Goal: Communication & Community: Answer question/provide support

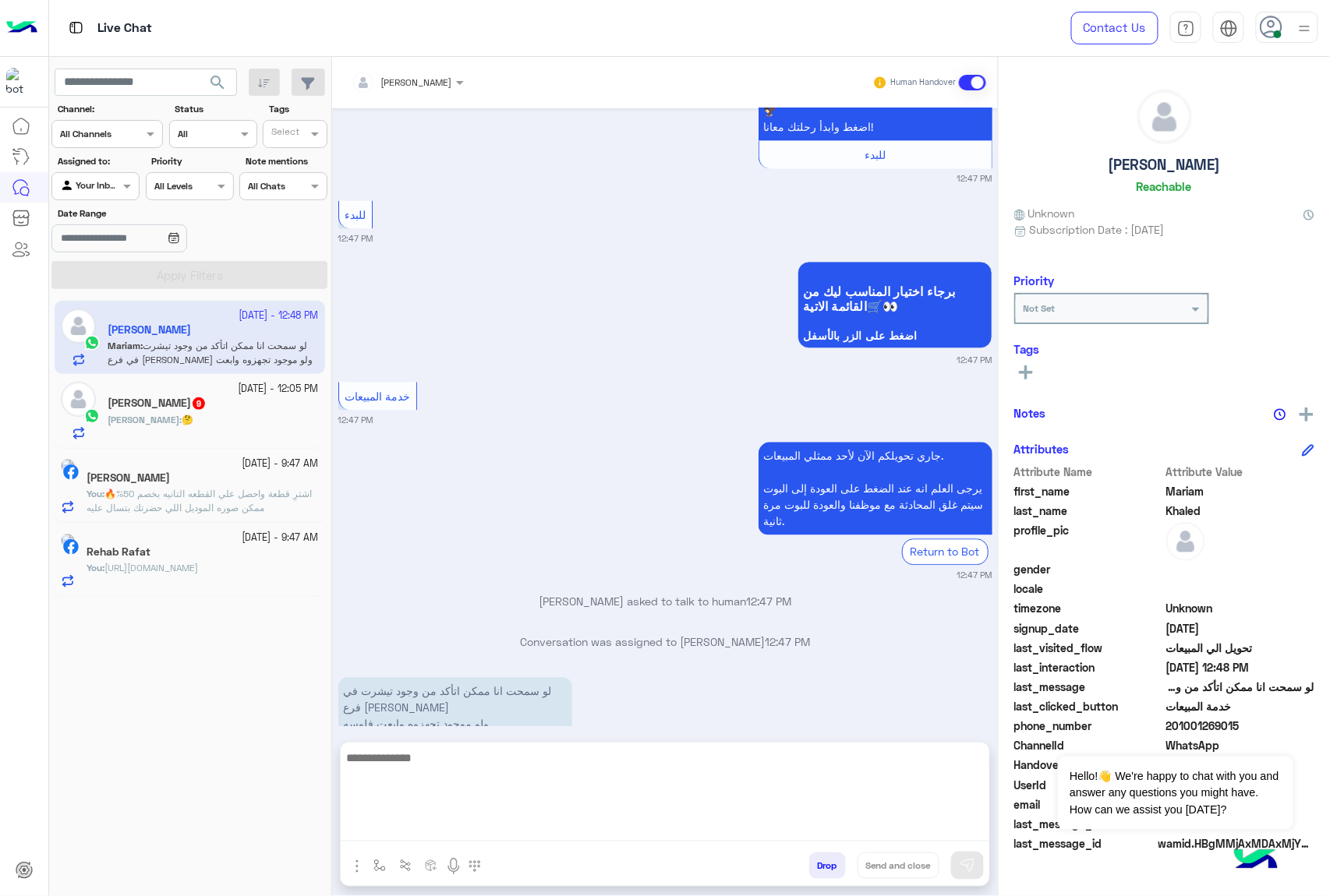
click at [422, 830] on textarea at bounding box center [665, 794] width 648 height 93
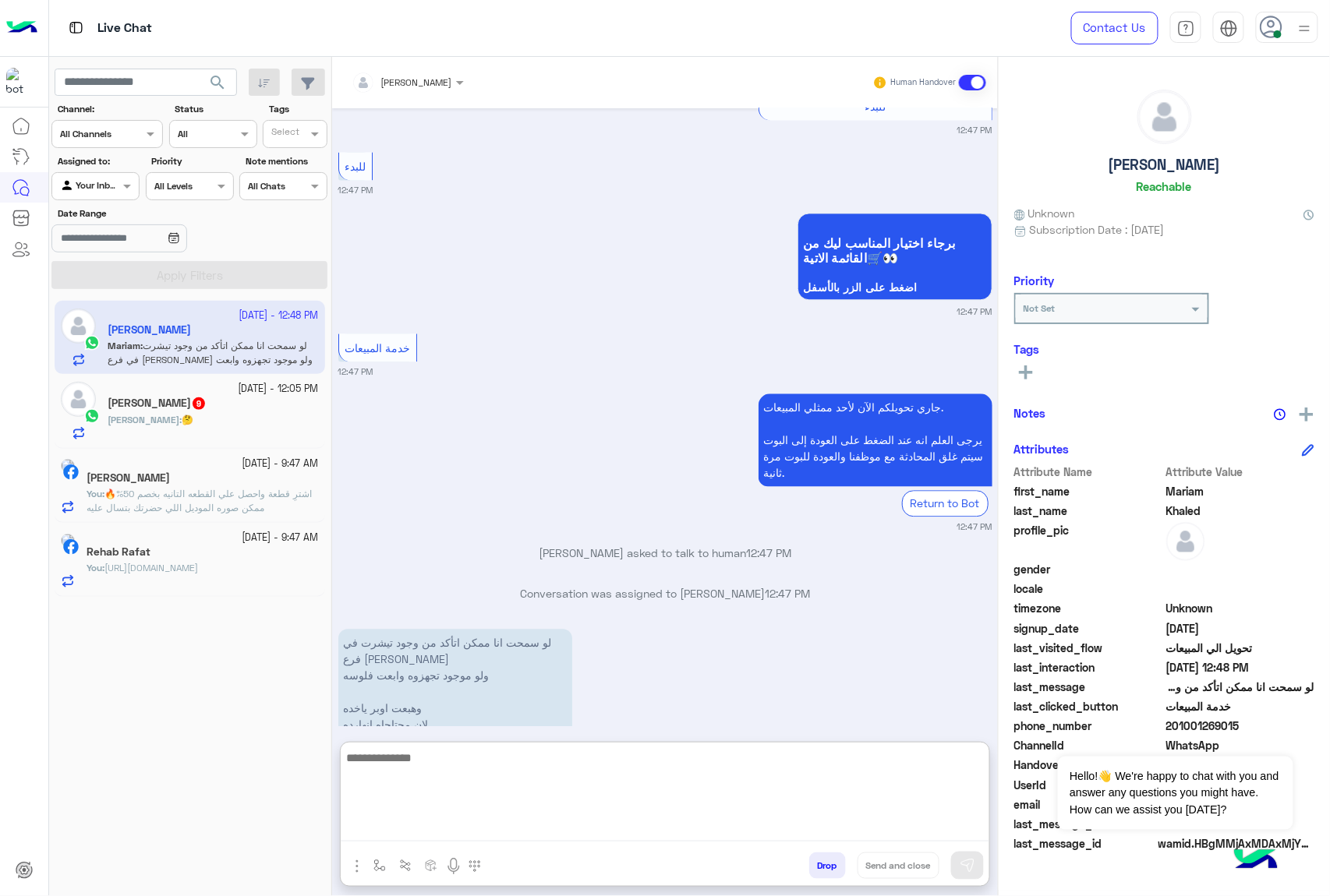
scroll to position [3132, 0]
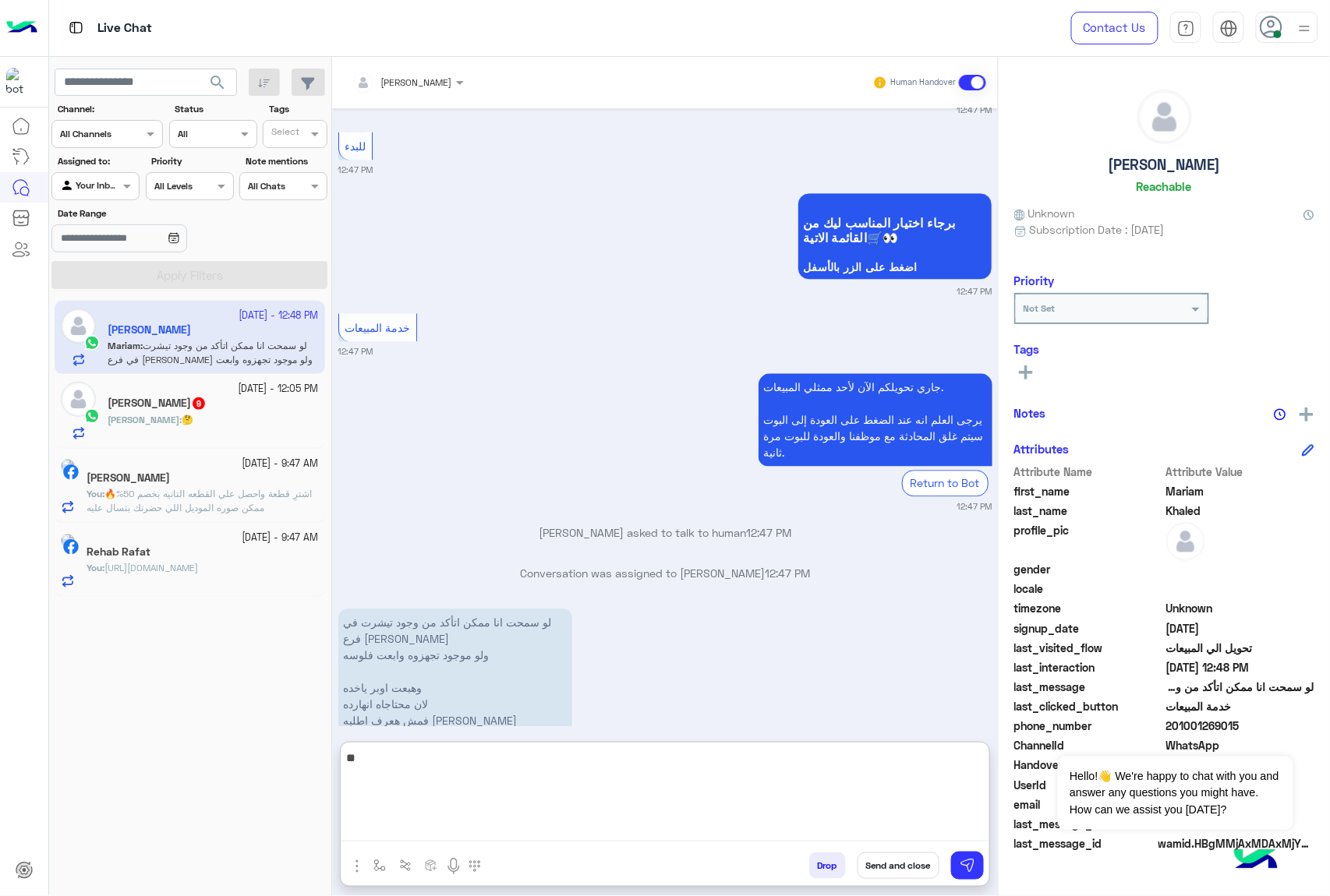
type textarea "*"
type textarea "**********"
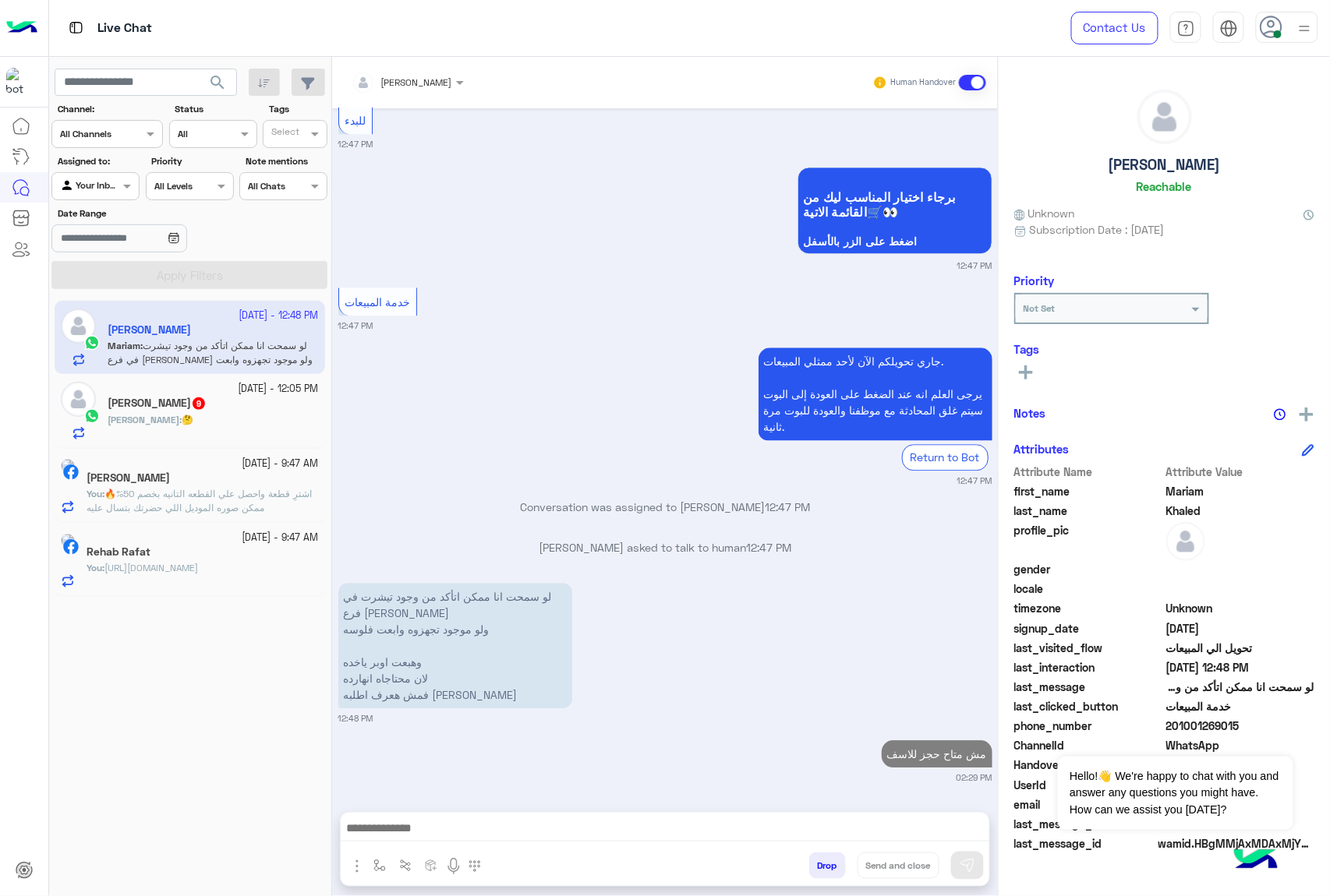
click at [207, 412] on div "[PERSON_NAME] 9" at bounding box center [213, 404] width 212 height 16
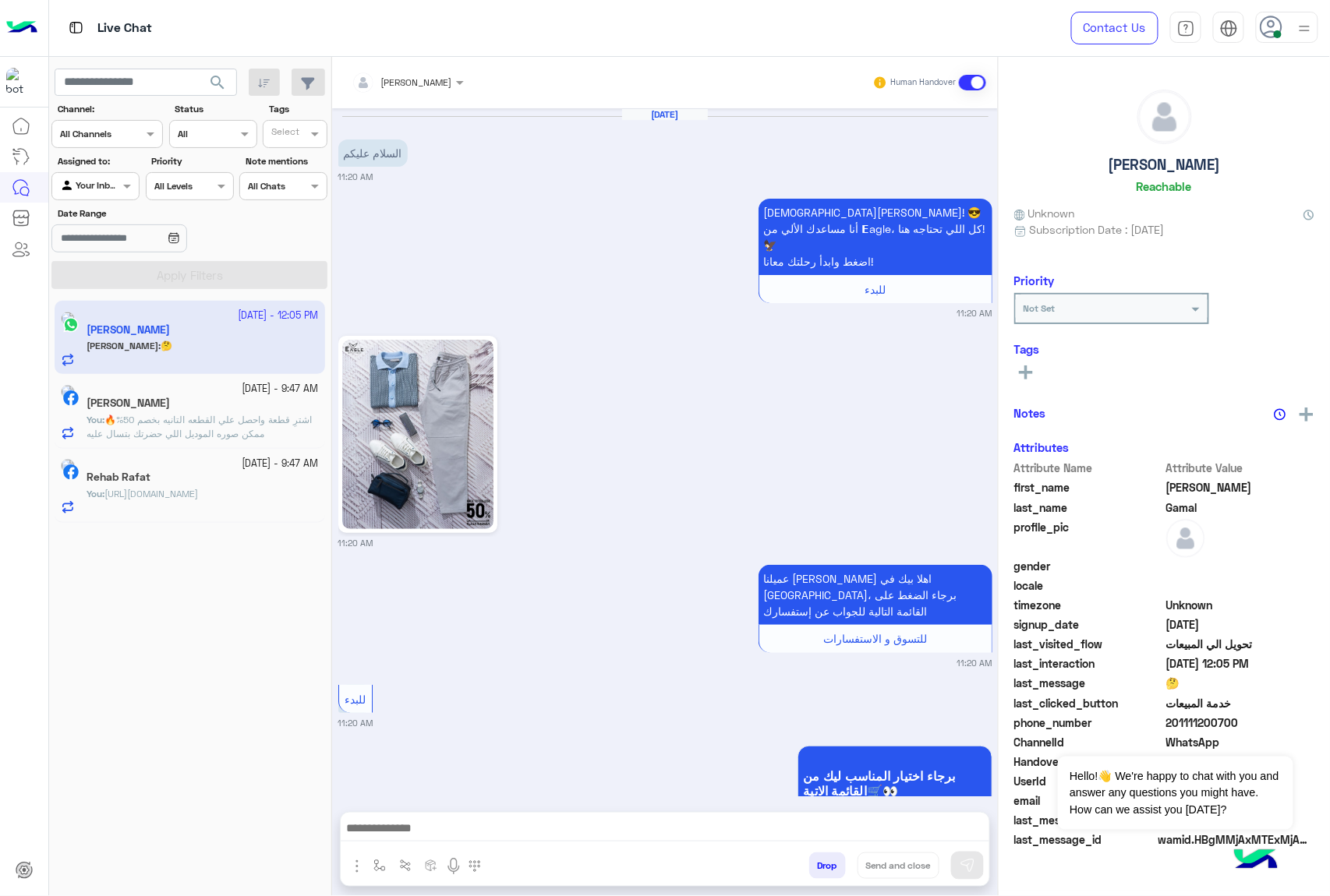
scroll to position [964, 0]
